Goal: Task Accomplishment & Management: Complete application form

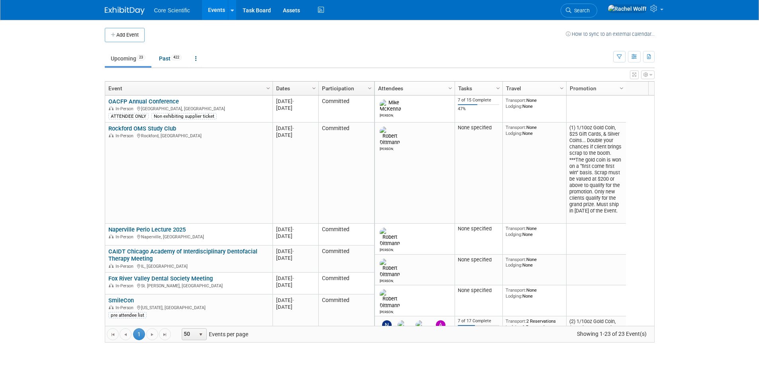
click at [134, 37] on button "Add Event" at bounding box center [125, 35] width 40 height 14
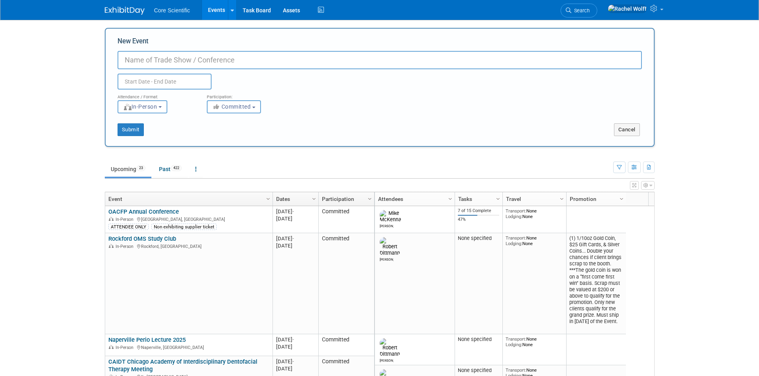
click at [146, 64] on input "New Event" at bounding box center [379, 60] width 524 height 18
type input "w"
click at [268, 70] on div "Duplicate Event Warning" at bounding box center [380, 79] width 536 height 20
click at [270, 65] on input "[GEOGRAPHIC_DATA]" at bounding box center [379, 60] width 524 height 18
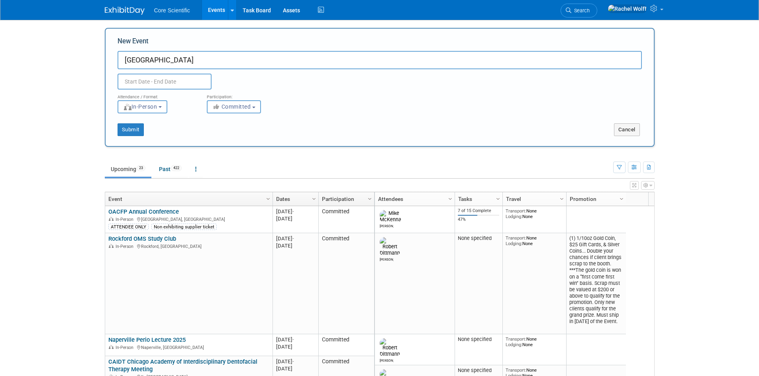
click at [195, 65] on input "[GEOGRAPHIC_DATA]" at bounding box center [379, 60] width 524 height 18
type input "Winnebago County Dental Society Meeting"
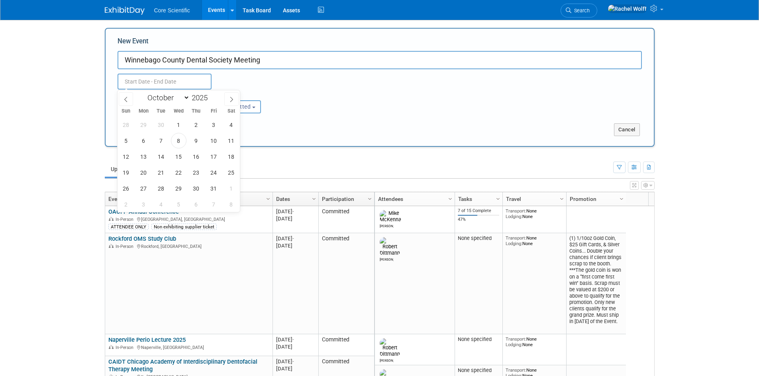
click at [194, 78] on input "text" at bounding box center [164, 82] width 94 height 16
click at [233, 97] on icon at bounding box center [232, 100] width 6 height 6
select select "10"
click at [202, 174] on span "20" at bounding box center [196, 173] width 16 height 16
type input "[DATE] to [DATE]"
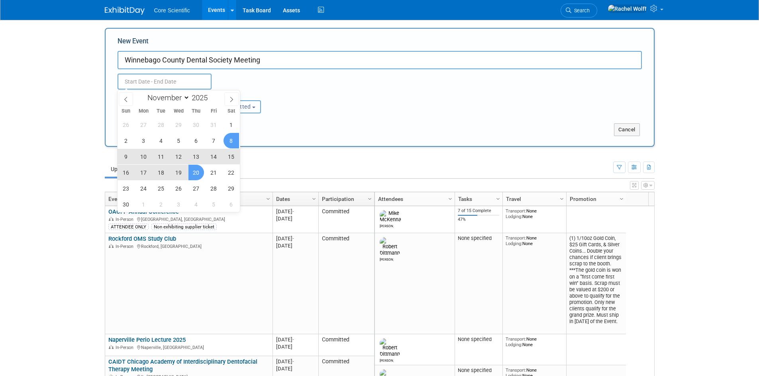
type input "[DATE] to [DATE]"
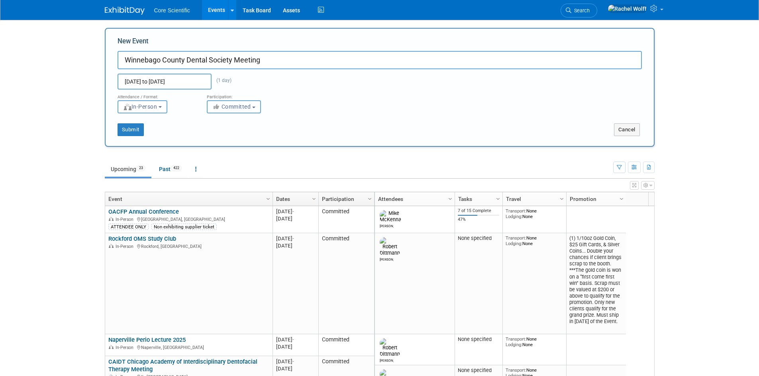
click at [260, 110] on button "Committed" at bounding box center [234, 106] width 54 height 13
click at [362, 110] on div "Attendance / Format: <img src="[URL][DOMAIN_NAME]" style="width: 19px; margin-t…" at bounding box center [380, 102] width 536 height 24
click at [133, 135] on button "Submit" at bounding box center [130, 129] width 26 height 13
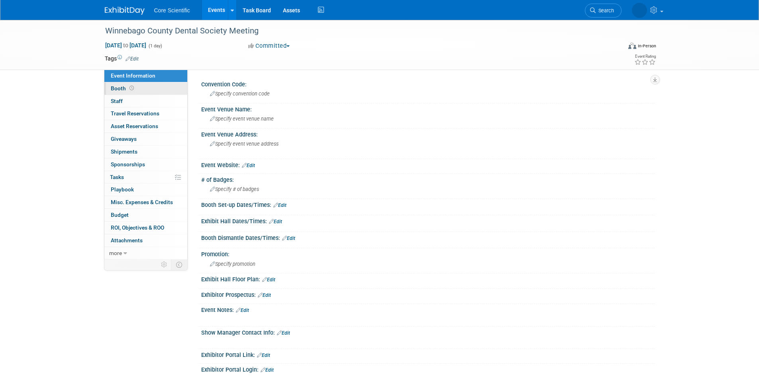
click at [141, 90] on link "Booth" at bounding box center [145, 88] width 83 height 12
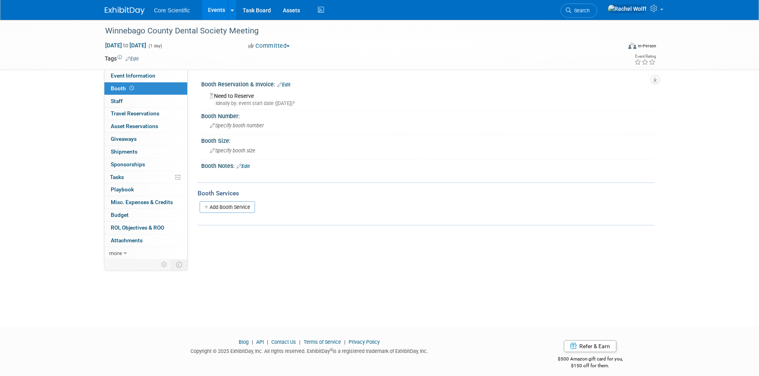
click at [290, 84] on link "Edit" at bounding box center [283, 85] width 13 height 6
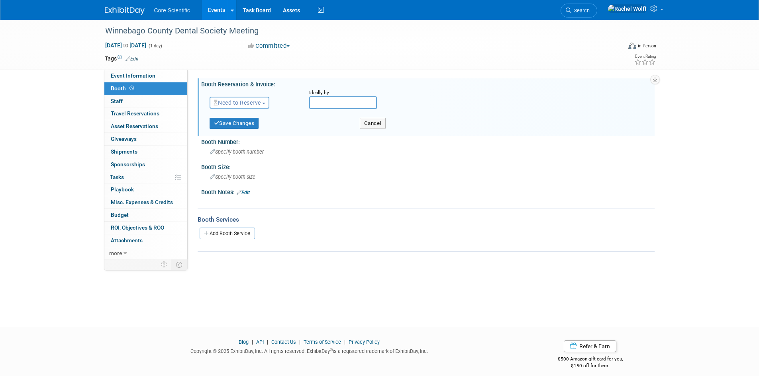
click at [360, 107] on input "text" at bounding box center [343, 102] width 68 height 13
click at [264, 119] on div "Save Changes" at bounding box center [279, 121] width 150 height 16
click at [246, 103] on span "Need to Reserve" at bounding box center [236, 103] width 47 height 6
click at [252, 125] on link "Reserved" at bounding box center [252, 127] width 85 height 11
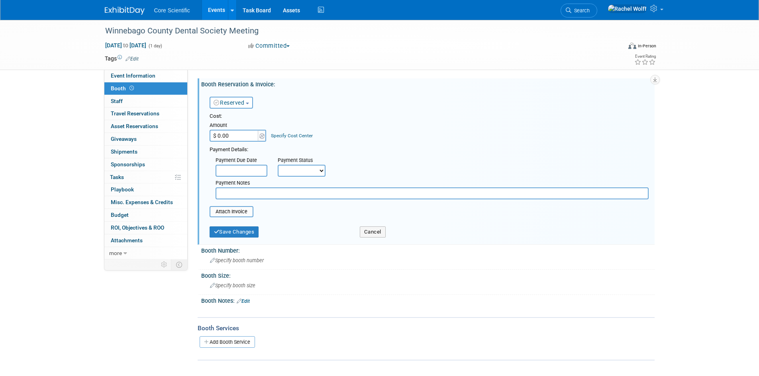
click at [247, 132] on input "$ 0.00" at bounding box center [234, 136] width 50 height 12
type input "$ 500.00"
click at [243, 213] on input "file" at bounding box center [205, 212] width 95 height 10
click at [299, 170] on select "Not Paid Yet Partially Paid Paid in Full" at bounding box center [302, 171] width 48 height 12
select select "3"
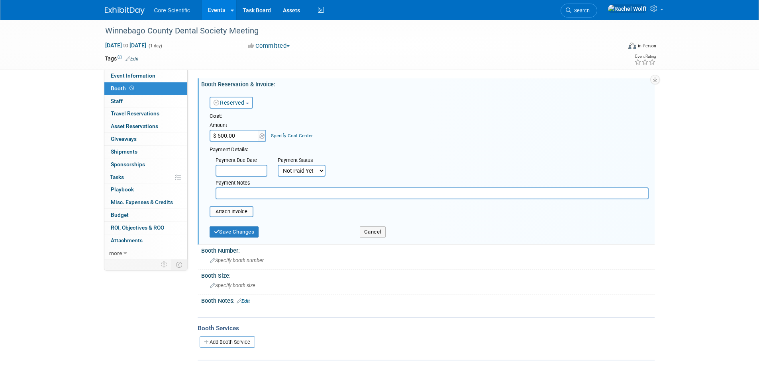
click at [278, 165] on select "Not Paid Yet Partially Paid Paid in Full" at bounding box center [302, 171] width 48 height 12
click at [242, 212] on input "file" at bounding box center [205, 212] width 95 height 10
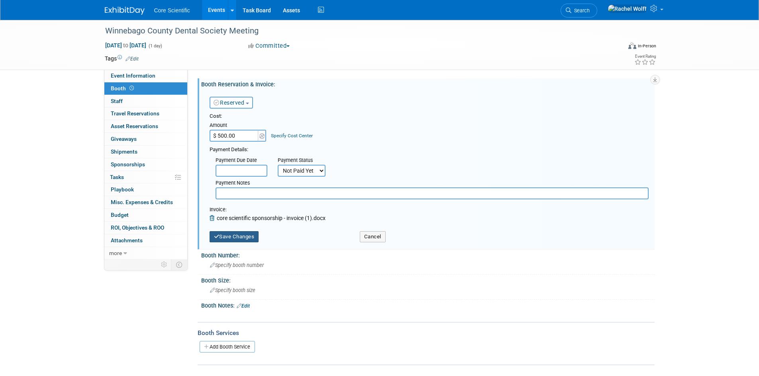
click at [249, 233] on button "Save Changes" at bounding box center [233, 236] width 49 height 11
